Goal: Task Accomplishment & Management: Use online tool/utility

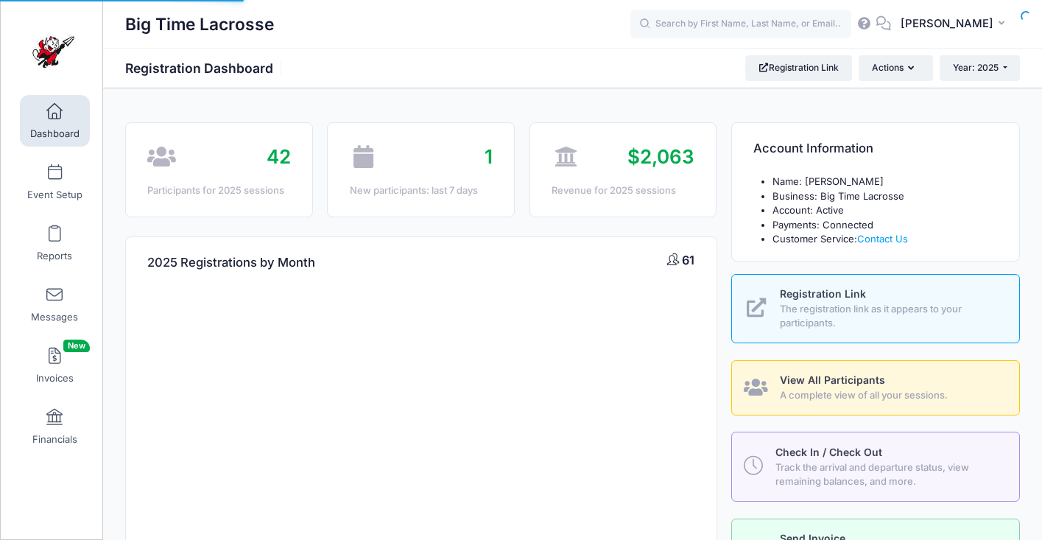
select select
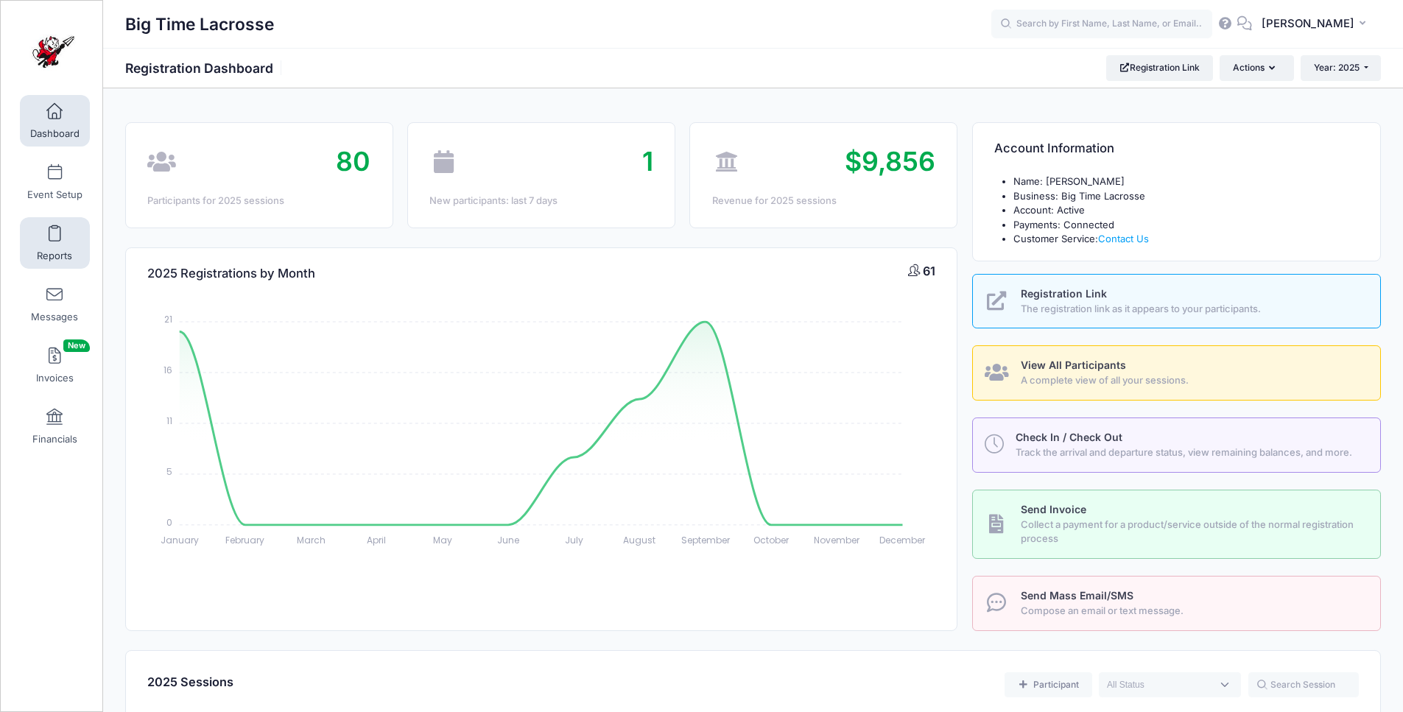
click at [54, 240] on span at bounding box center [54, 234] width 0 height 16
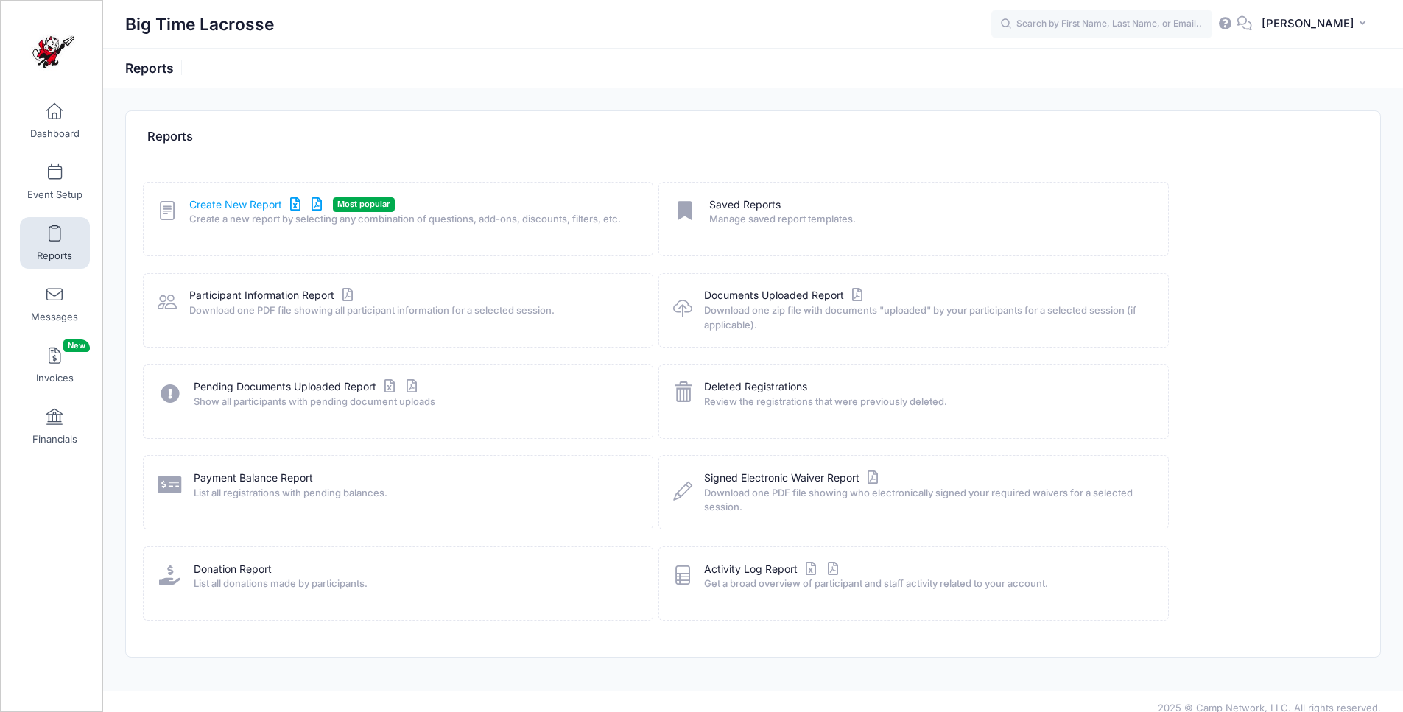
click at [250, 203] on link "Create New Report" at bounding box center [257, 204] width 137 height 15
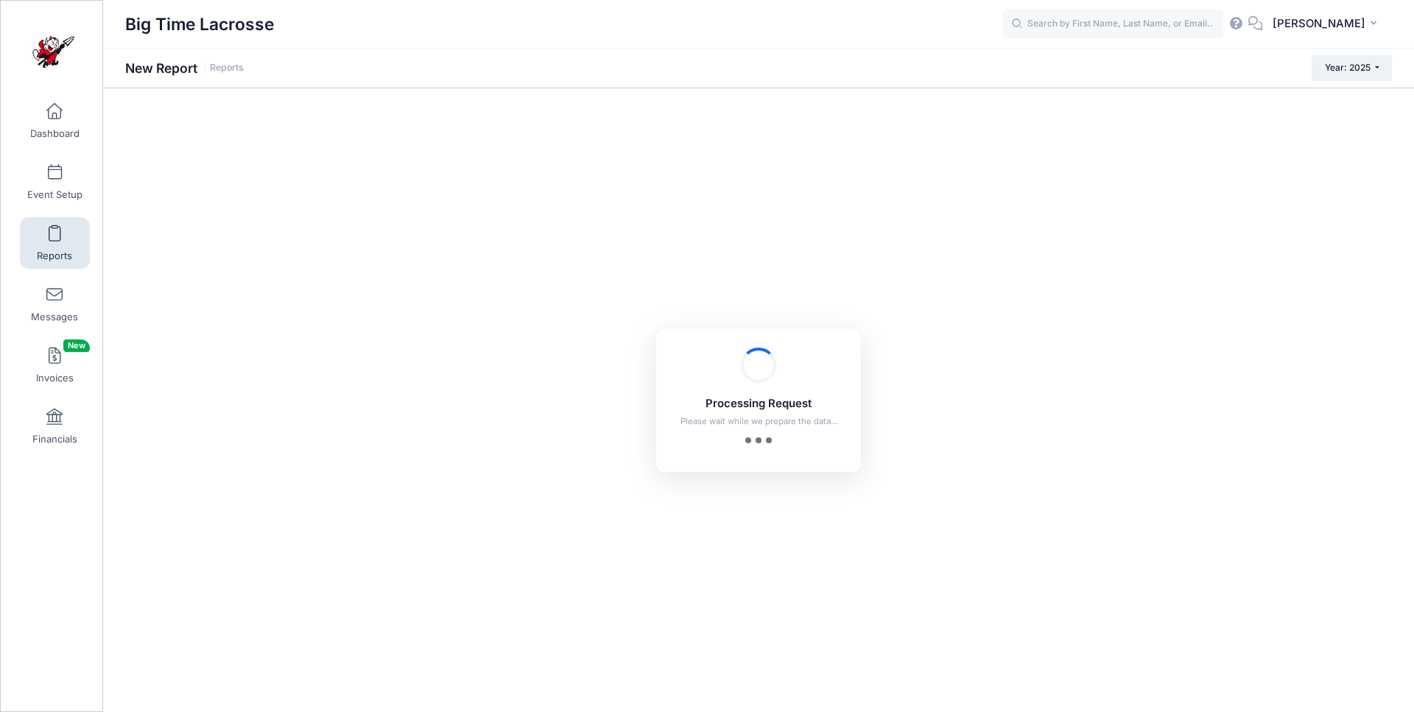
checkbox input "true"
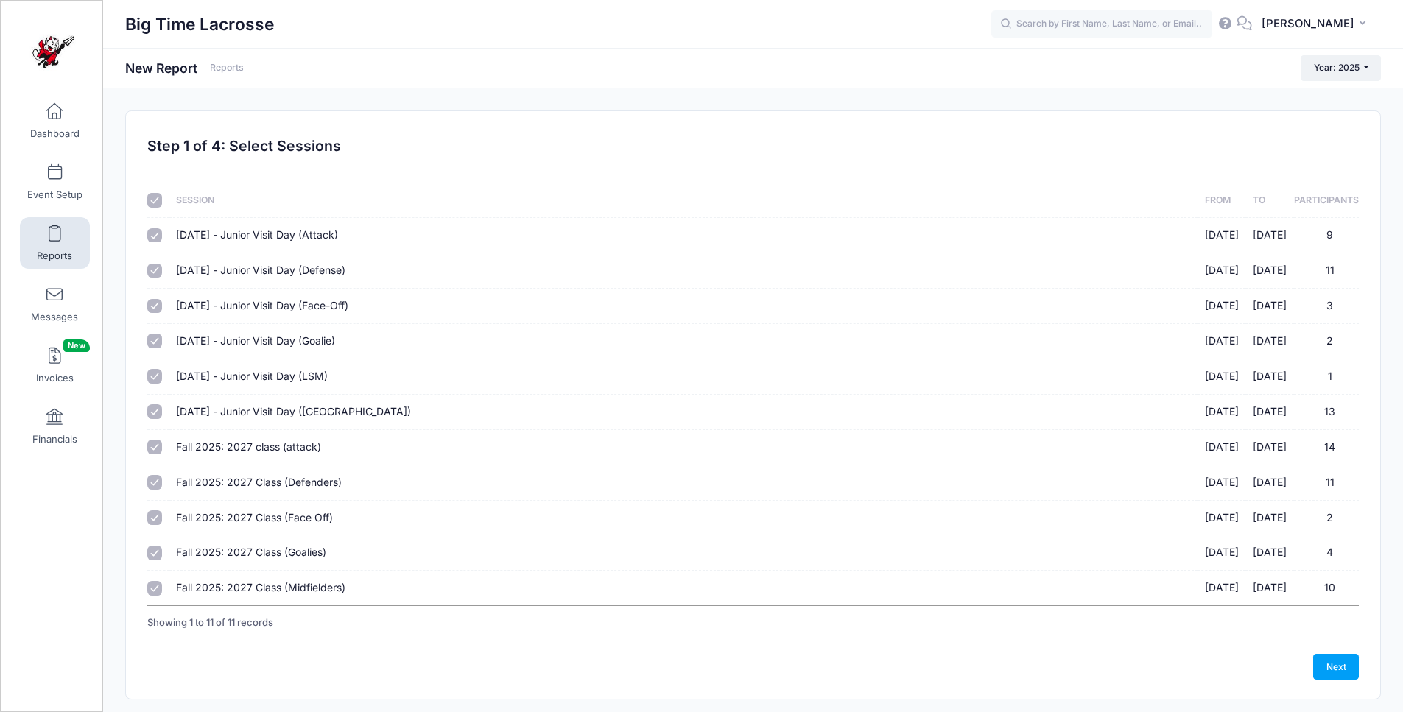
click at [155, 200] on input "checkbox" at bounding box center [154, 200] width 15 height 15
checkbox input "false"
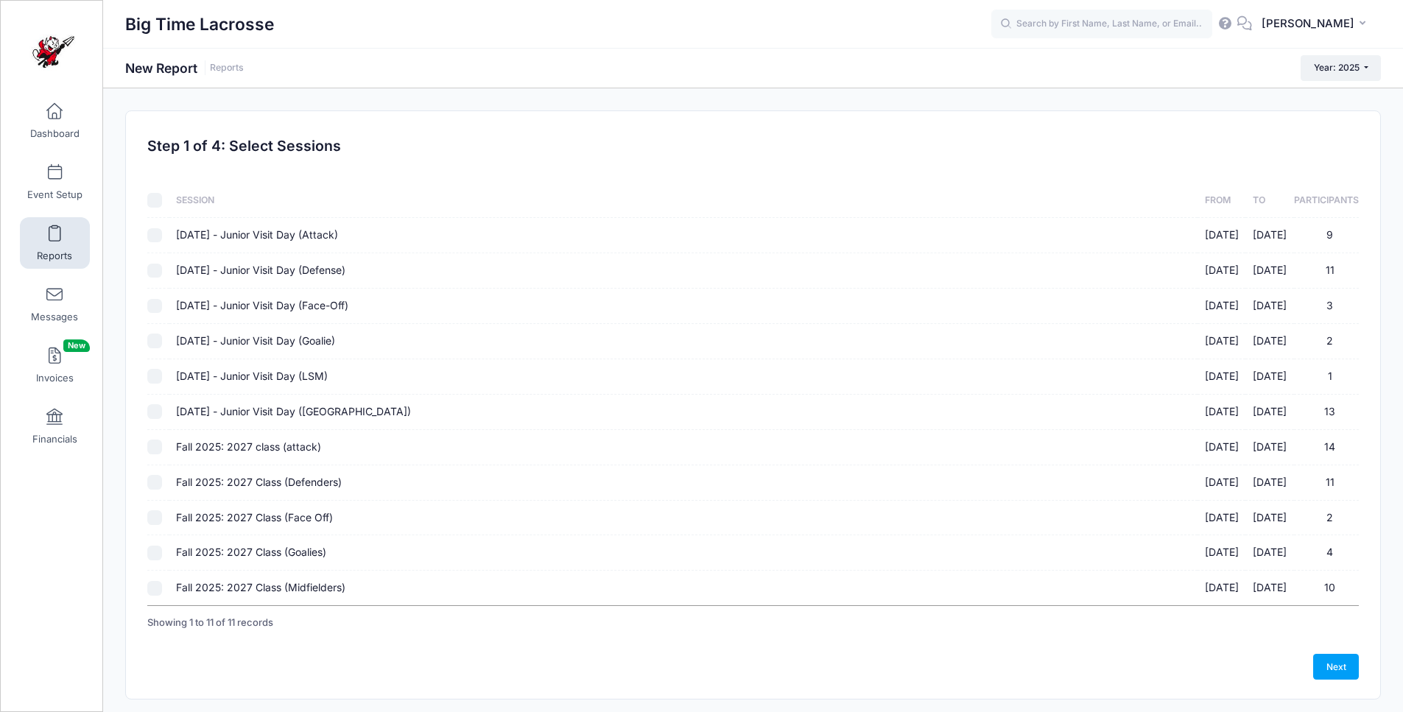
checkbox input "false"
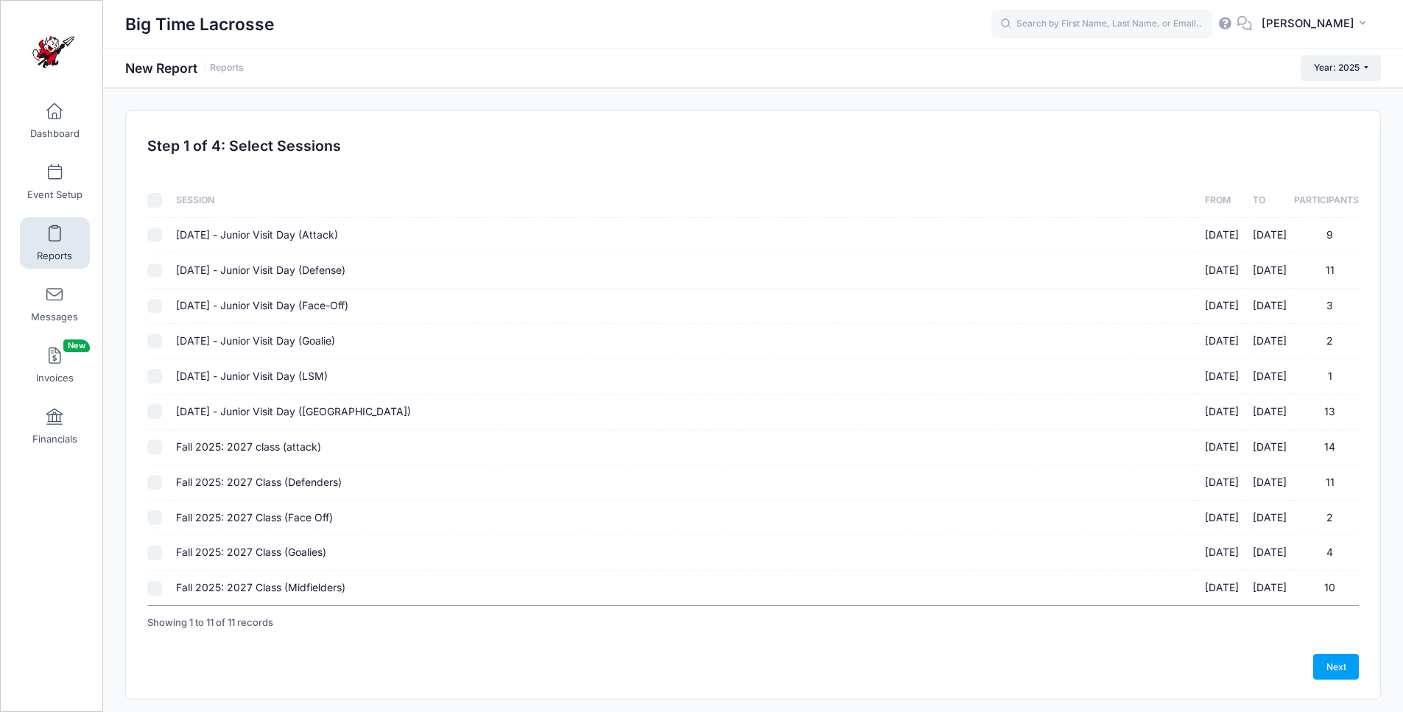
checkbox input "false"
click at [155, 445] on input "Fall 2025: 2027 class (attack) 10/05/2025 - 10/05/2025 14" at bounding box center [154, 447] width 15 height 15
checkbox input "true"
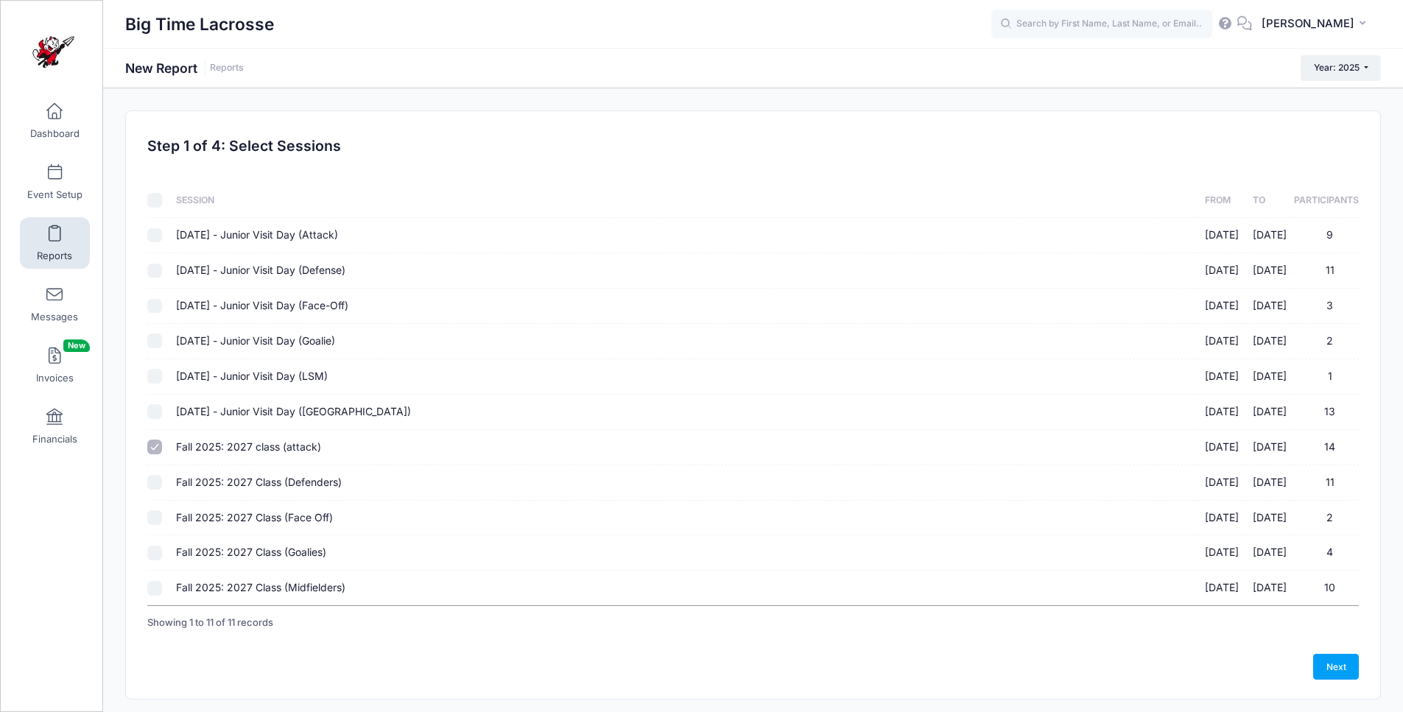
click at [156, 481] on input "Fall 2025: 2027 Class (Defenders) 10/05/2025 - 10/05/2025 11" at bounding box center [154, 482] width 15 height 15
checkbox input "true"
click at [160, 518] on input "Fall 2025: 2027 Class (Face Off) 10/05/2025 - 10/05/2025 2" at bounding box center [154, 517] width 15 height 15
checkbox input "true"
click at [157, 550] on input "Fall 2025: 2027 Class (Goalies) 10/05/2025 - 10/05/2025 4" at bounding box center [154, 553] width 15 height 15
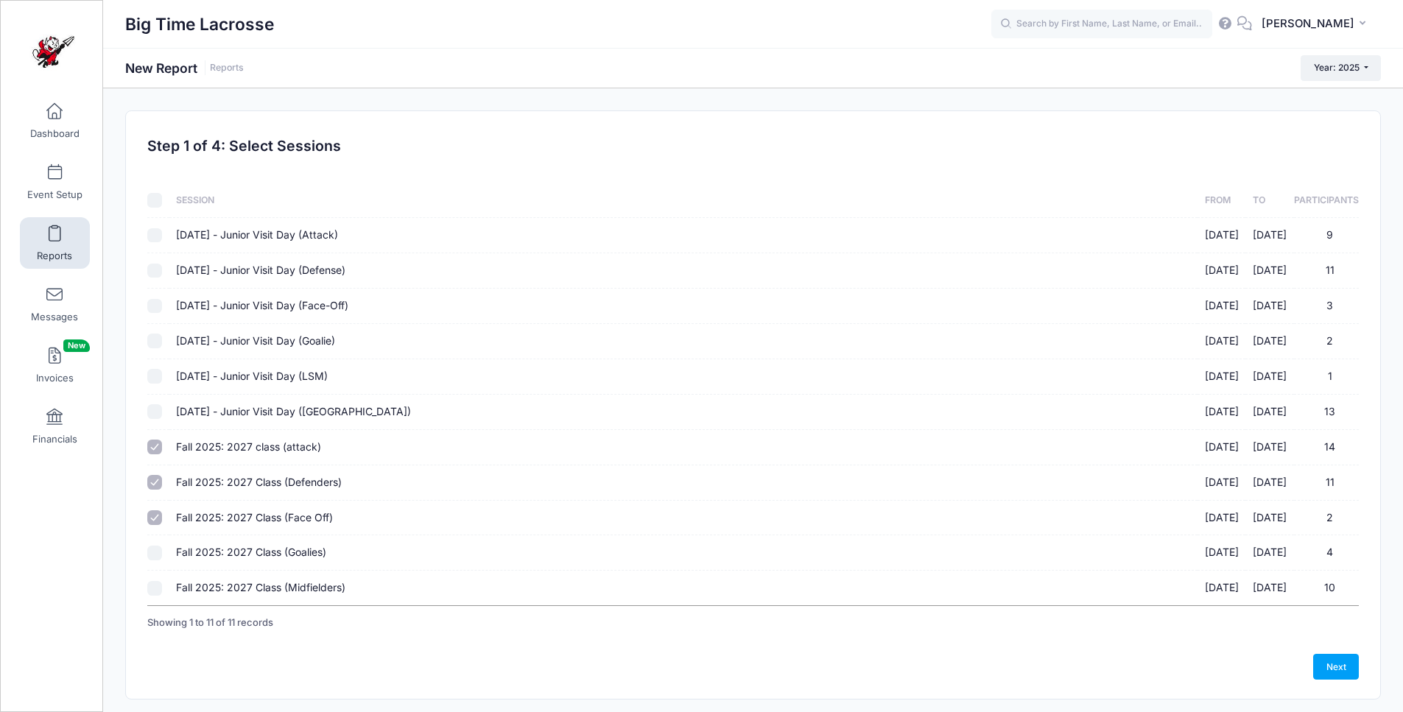
checkbox input "true"
click at [153, 590] on input "Fall 2025: 2027 Class (Midfielders) 10/05/2025 - 10/05/2025 10" at bounding box center [154, 588] width 15 height 15
checkbox input "true"
click at [1326, 668] on link "Next" at bounding box center [1336, 666] width 46 height 25
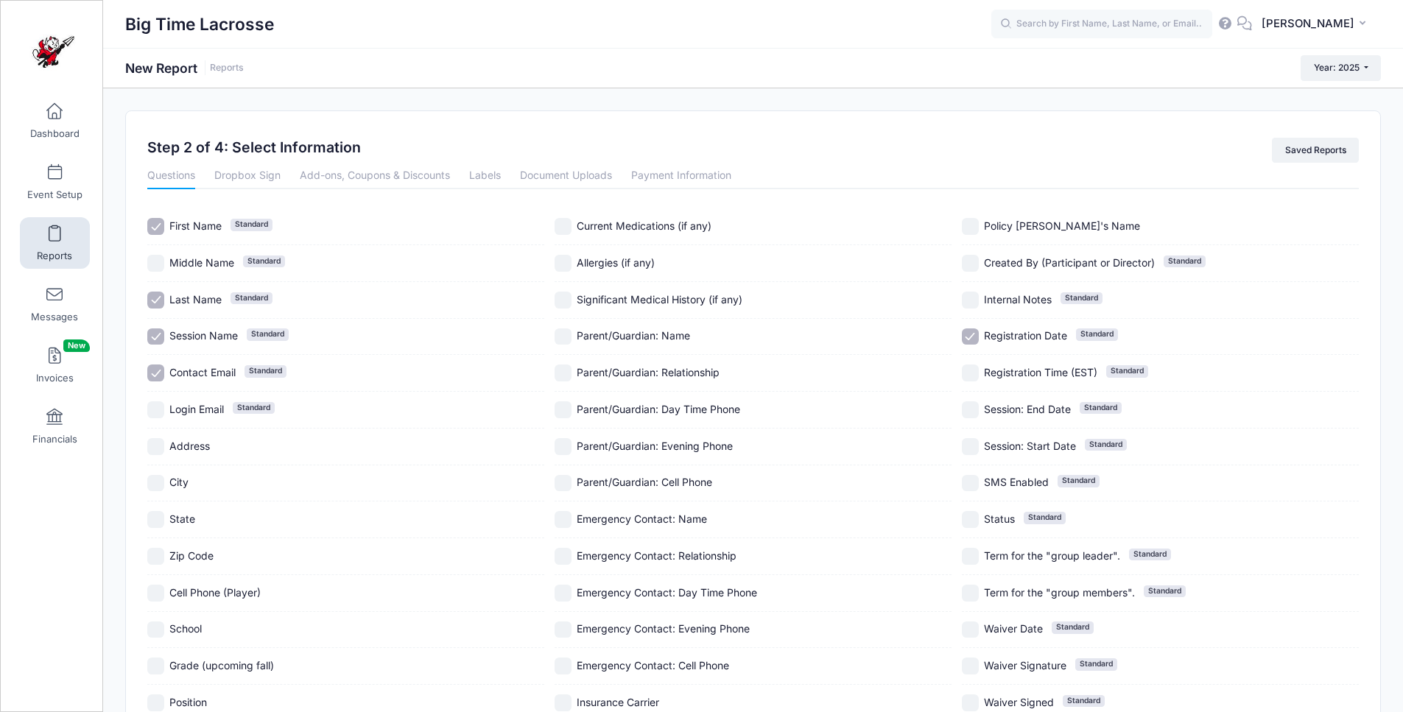
click at [156, 333] on input "Session Name Standard" at bounding box center [155, 336] width 17 height 17
checkbox input "false"
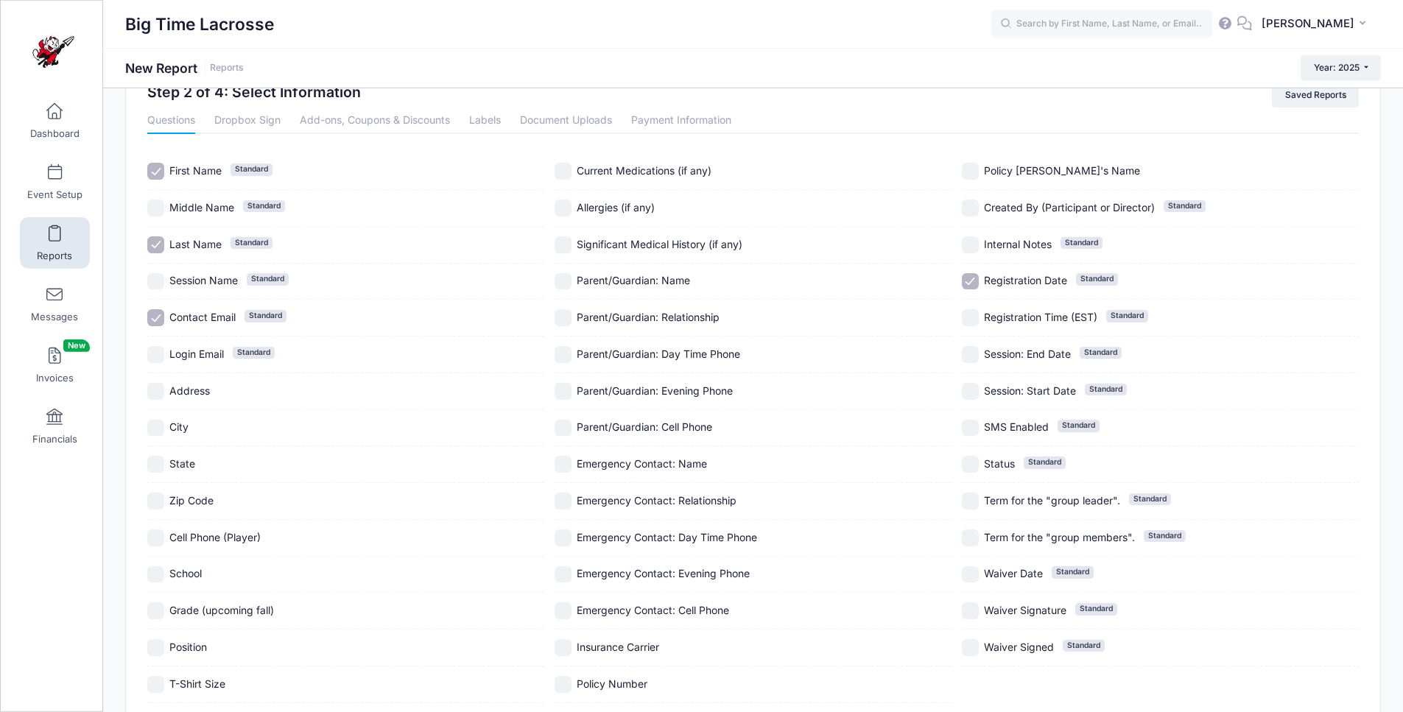
scroll to position [59, 0]
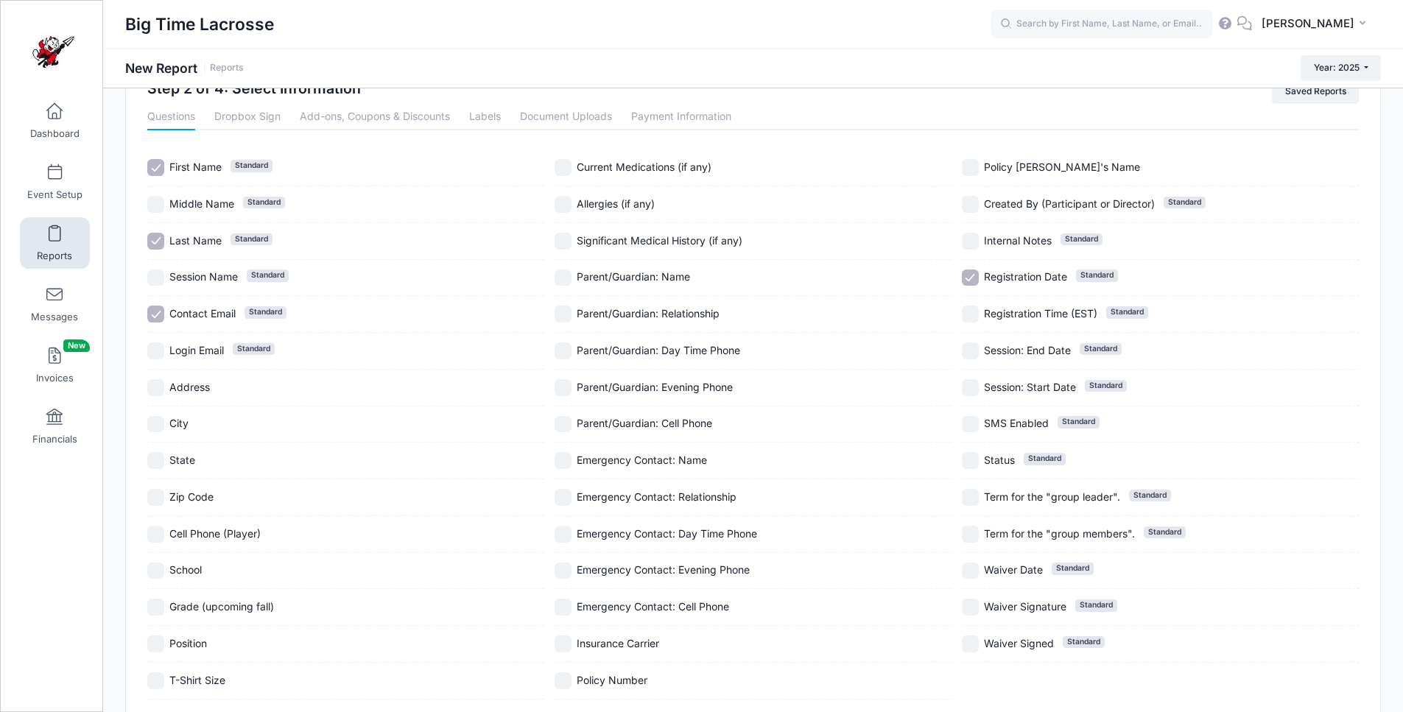
click at [567, 168] on input "Current Medications (if any)" at bounding box center [563, 167] width 17 height 17
checkbox input "true"
click at [562, 202] on input "Allergies (if any)" at bounding box center [563, 204] width 17 height 17
checkbox input "true"
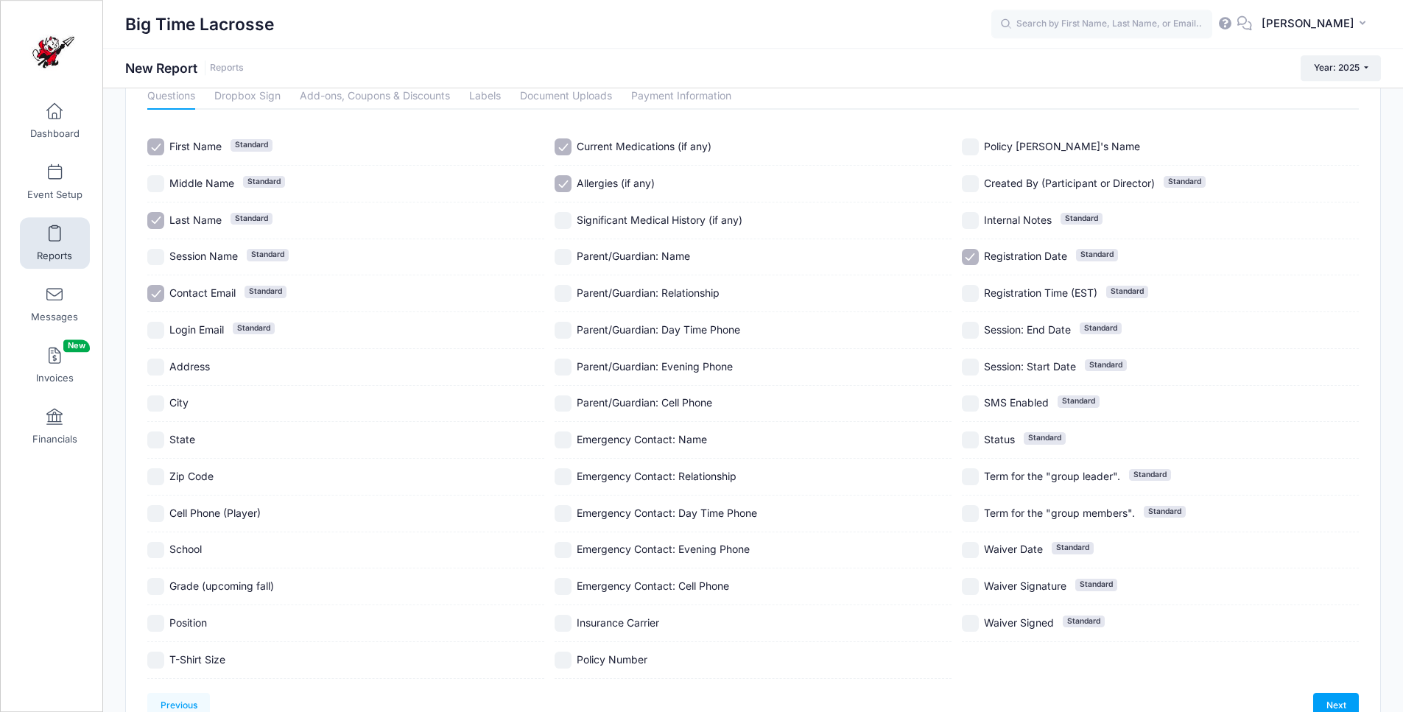
scroll to position [118, 0]
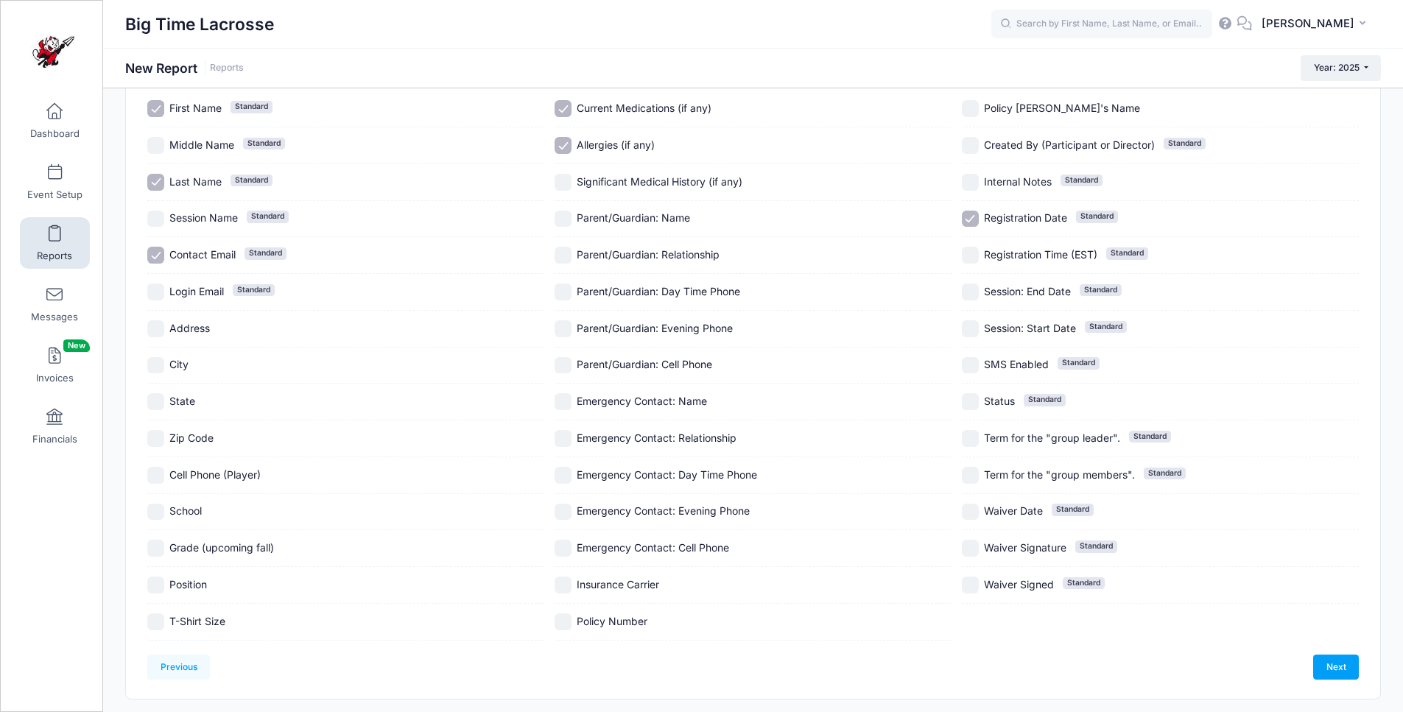
click at [563, 543] on input "Emergency Contact: Cell Phone" at bounding box center [563, 548] width 17 height 17
checkbox input "true"
click at [153, 586] on input "Position" at bounding box center [155, 585] width 17 height 17
checkbox input "true"
click at [158, 510] on input "School" at bounding box center [155, 512] width 17 height 17
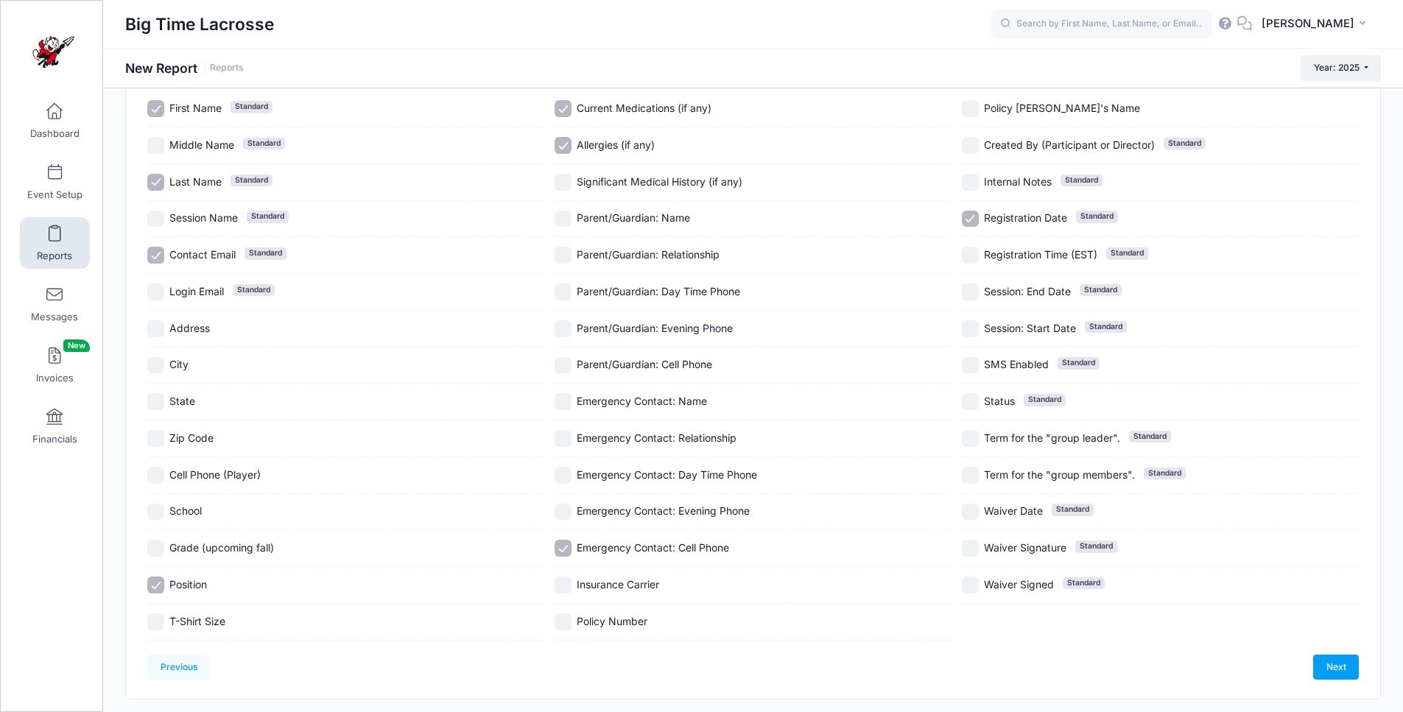
checkbox input "true"
click at [975, 219] on input "Registration Date Standard" at bounding box center [970, 219] width 17 height 17
checkbox input "false"
click at [1337, 665] on link "Next" at bounding box center [1336, 667] width 46 height 25
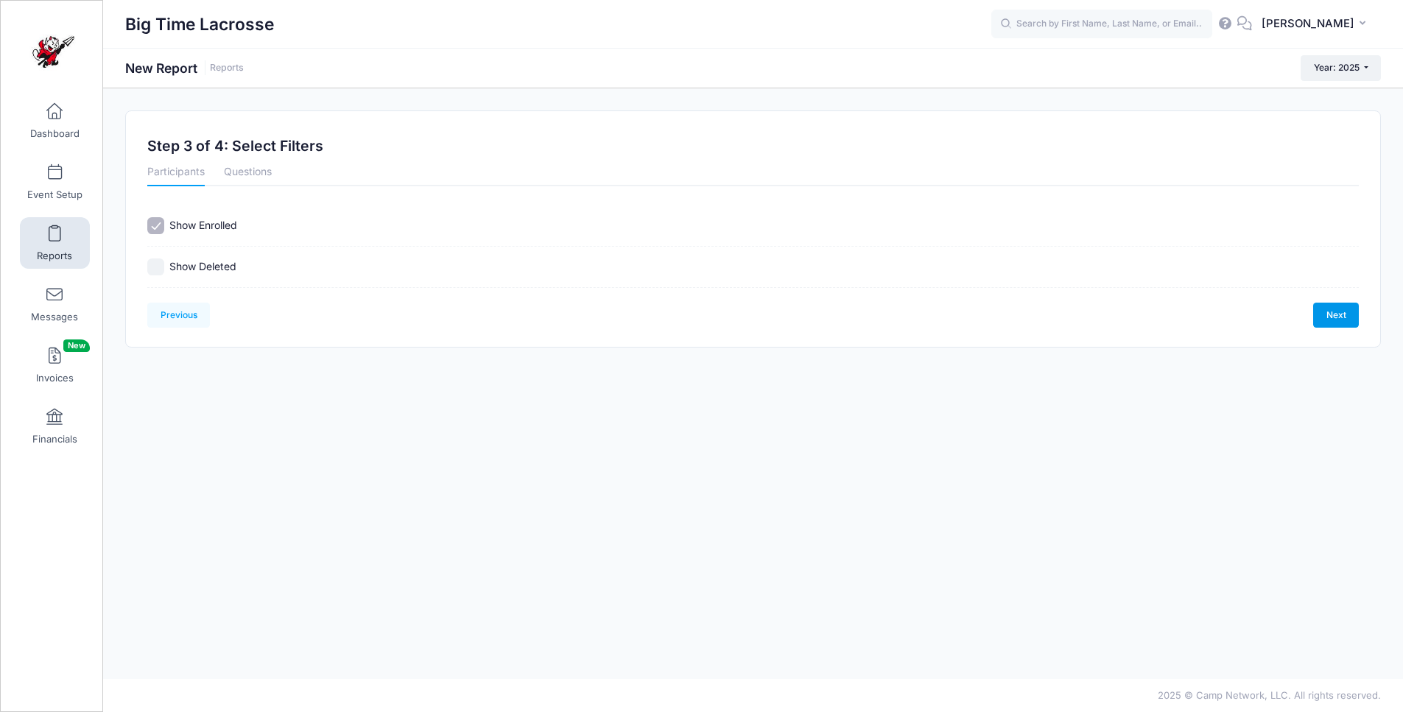
scroll to position [0, 0]
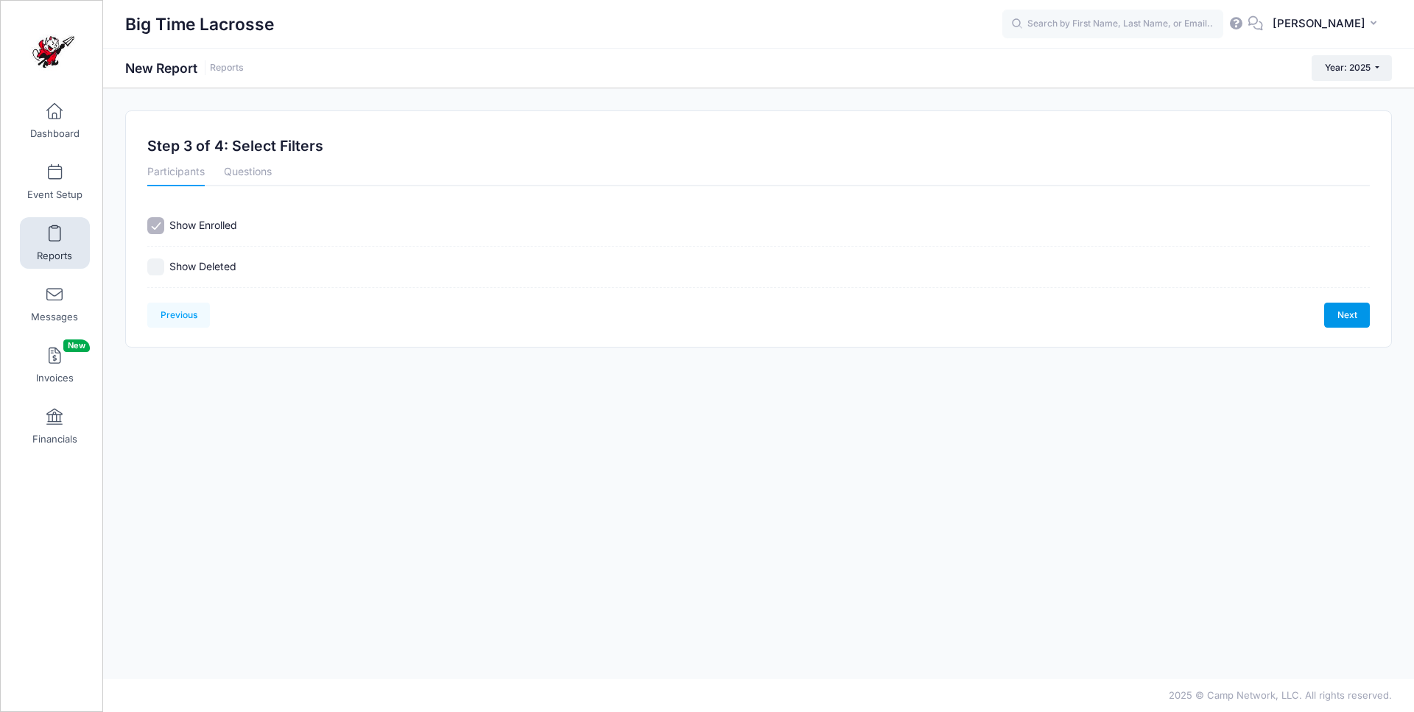
click at [1349, 314] on link "Next" at bounding box center [1347, 315] width 46 height 25
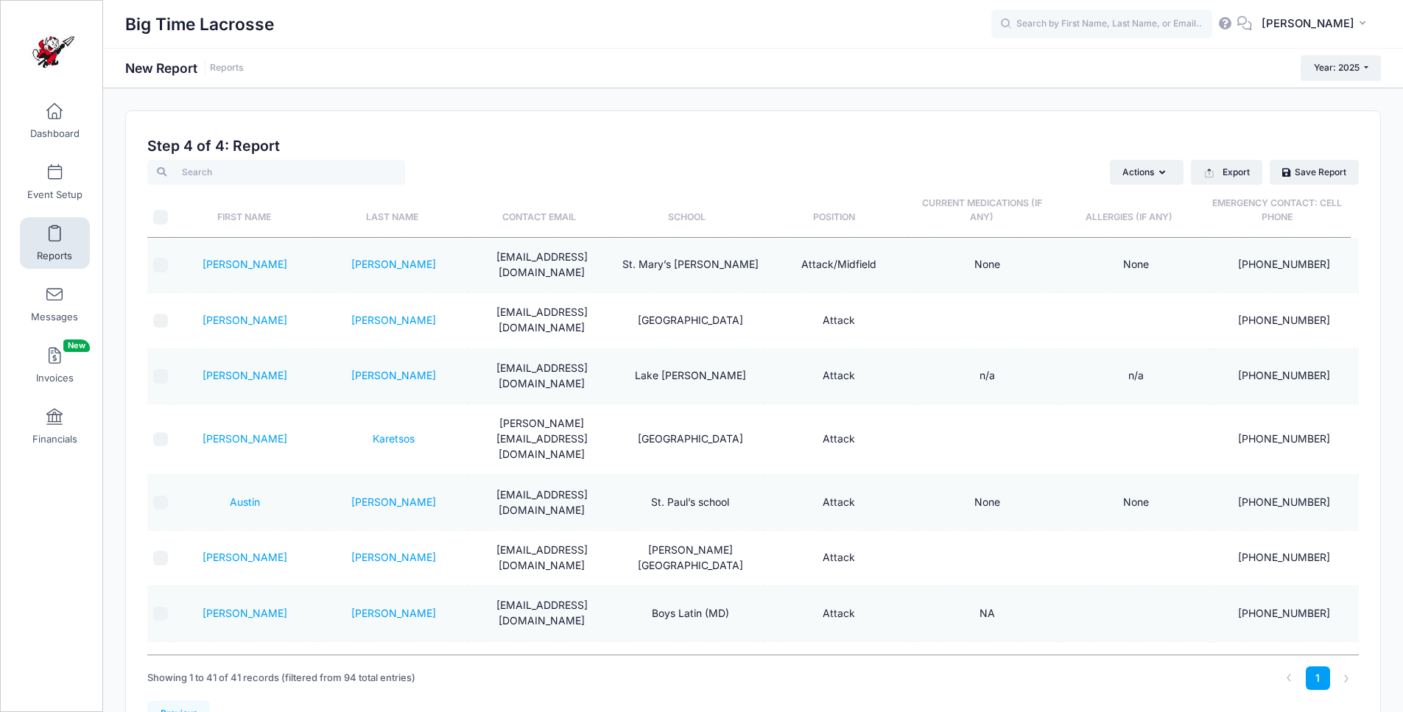
click at [379, 219] on th "Last Name" at bounding box center [391, 211] width 147 height 52
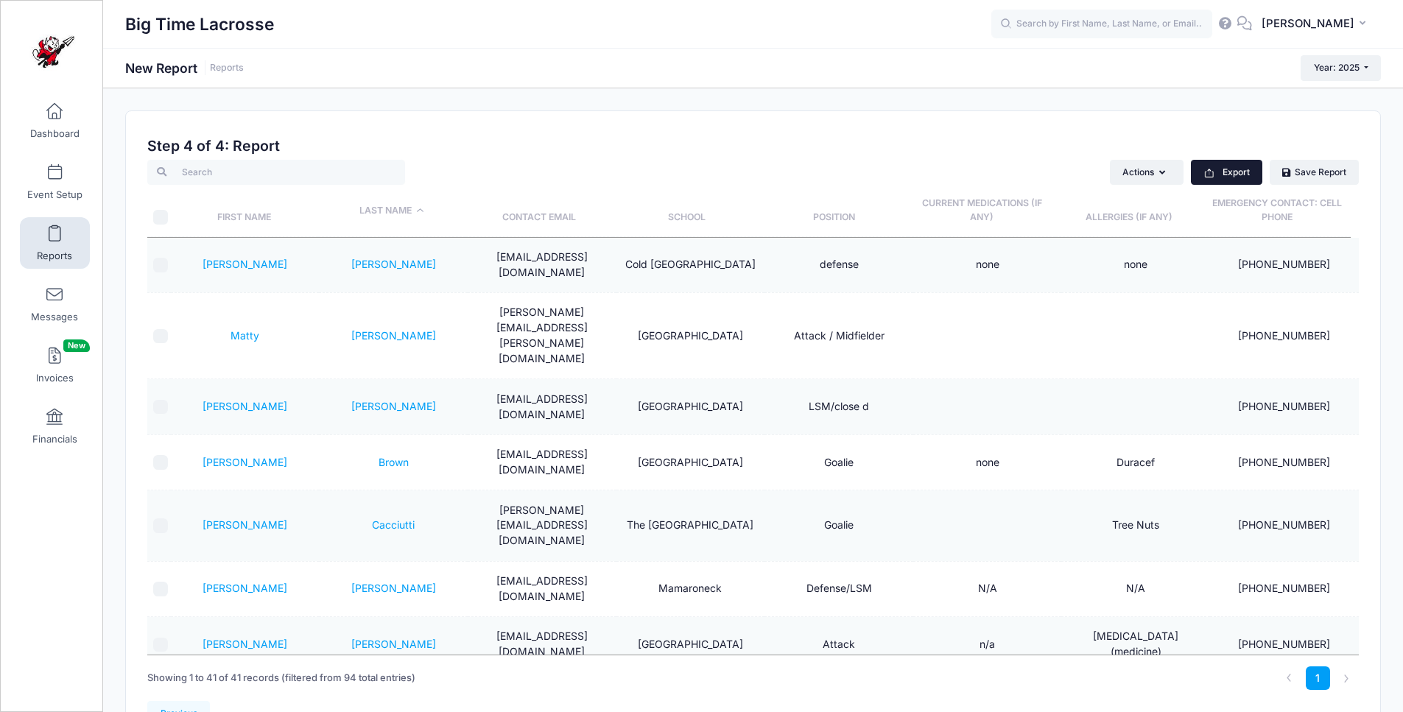
click at [1210, 169] on icon "button" at bounding box center [1209, 173] width 12 height 12
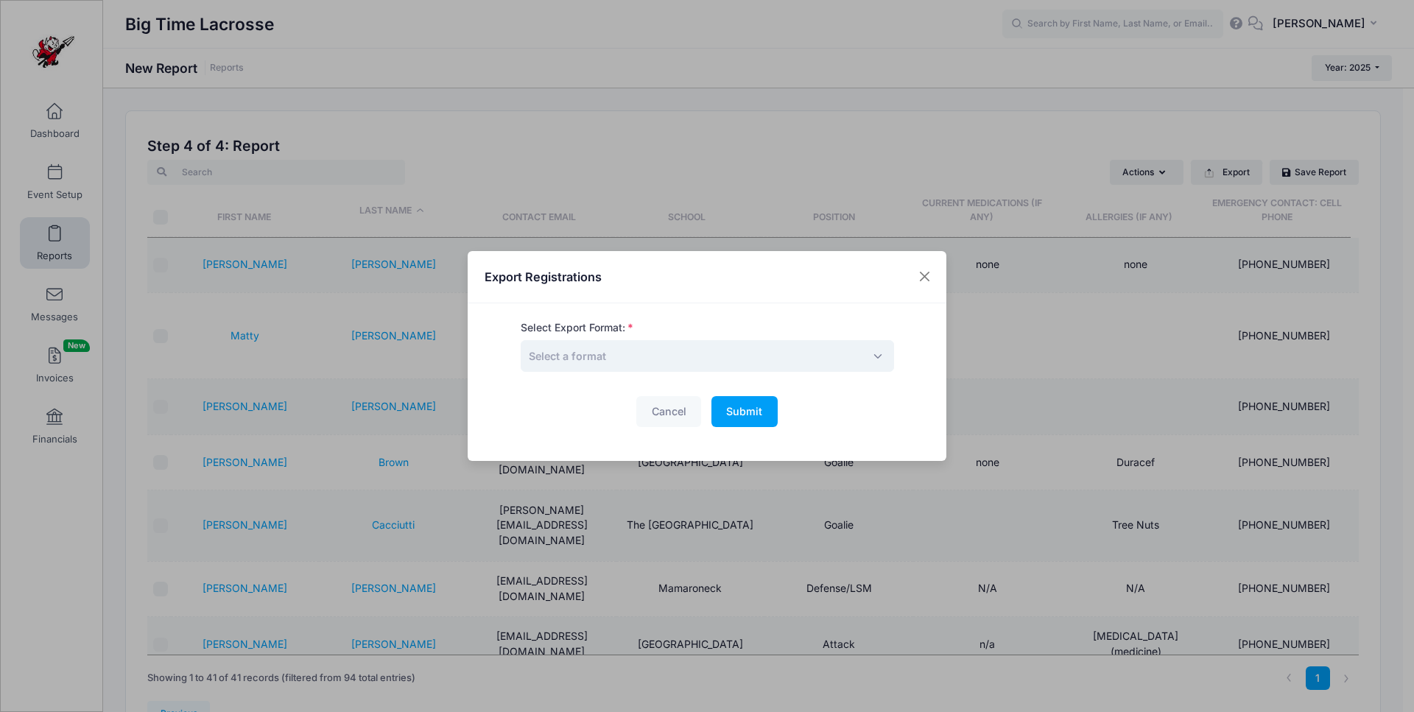
click at [753, 355] on span "Select a format" at bounding box center [707, 356] width 373 height 32
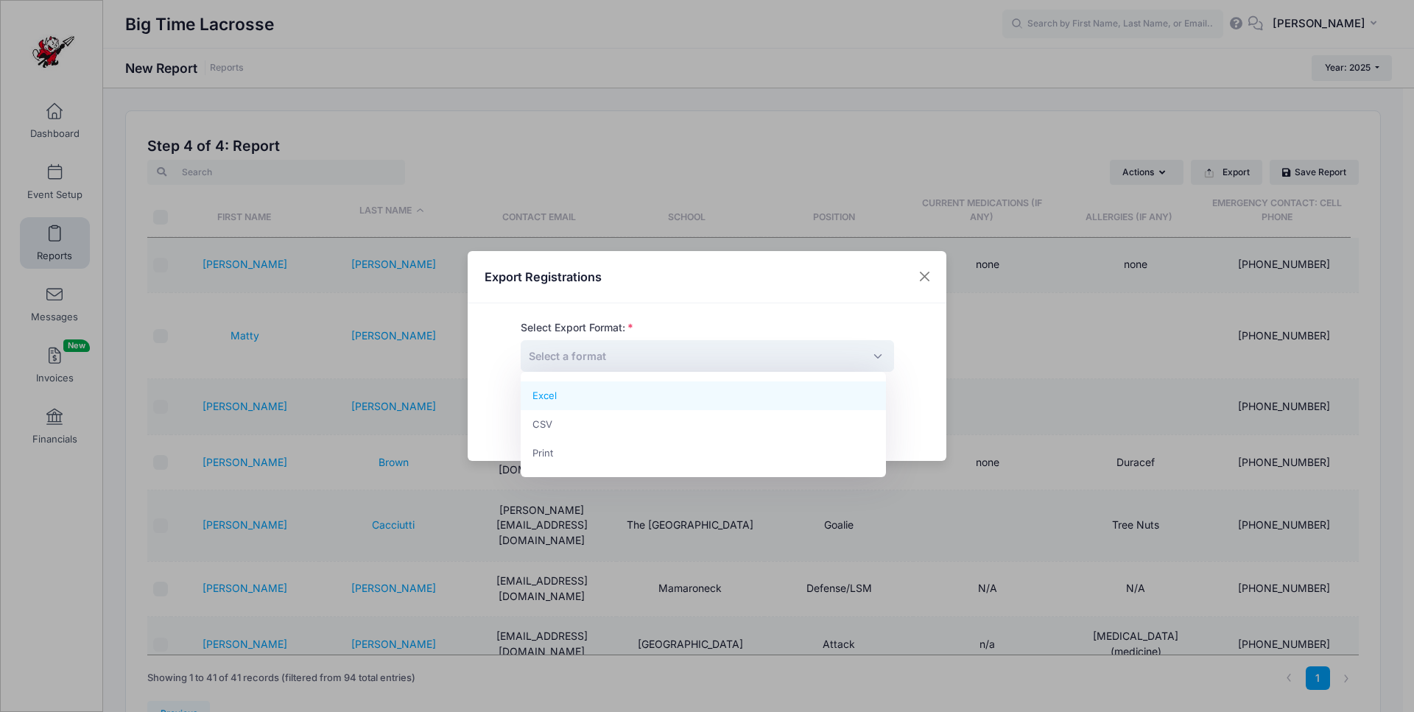
select select "excel"
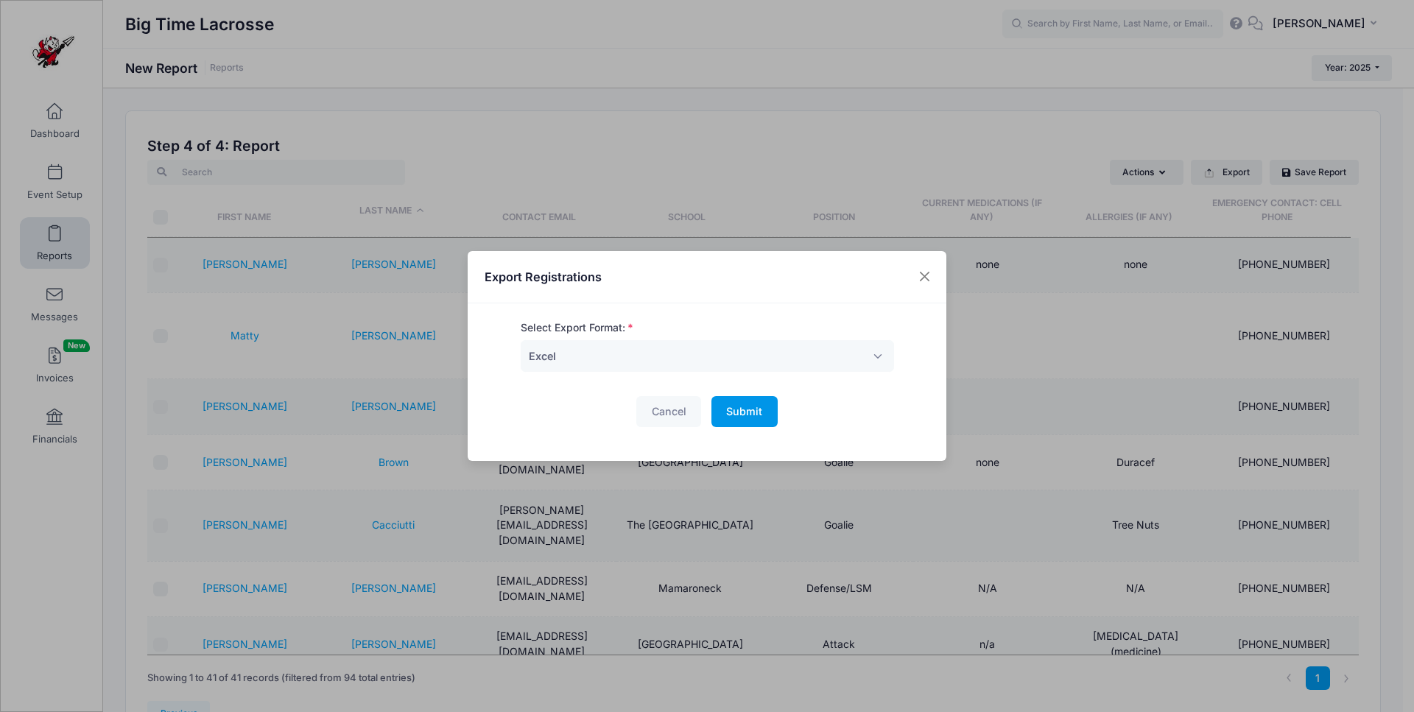
click at [745, 409] on span "Submit" at bounding box center [744, 411] width 36 height 13
